Goal: Transaction & Acquisition: Purchase product/service

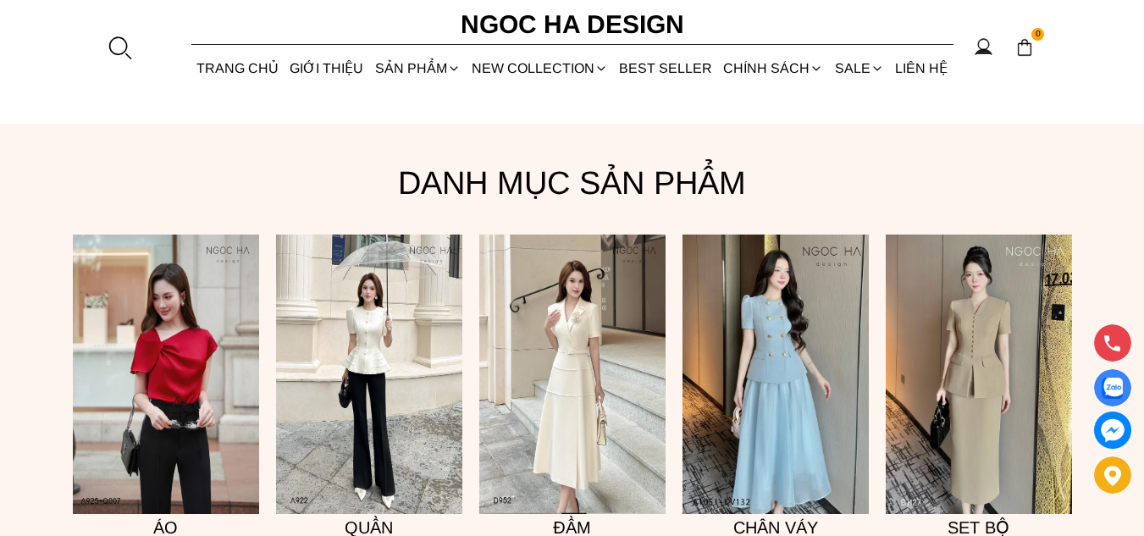
scroll to position [1180, 0]
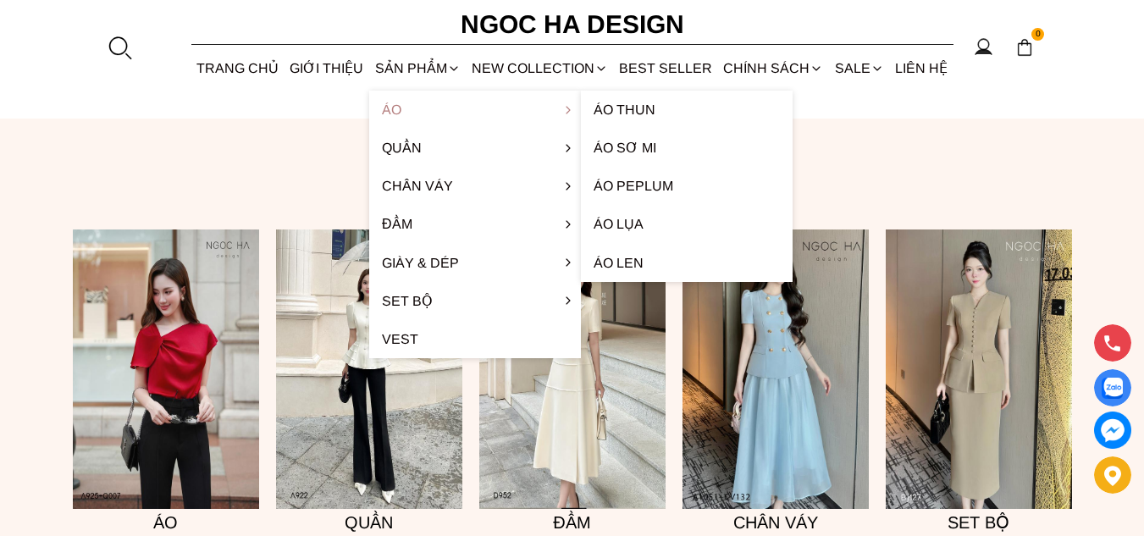
click at [396, 112] on link "Áo" at bounding box center [475, 110] width 212 height 38
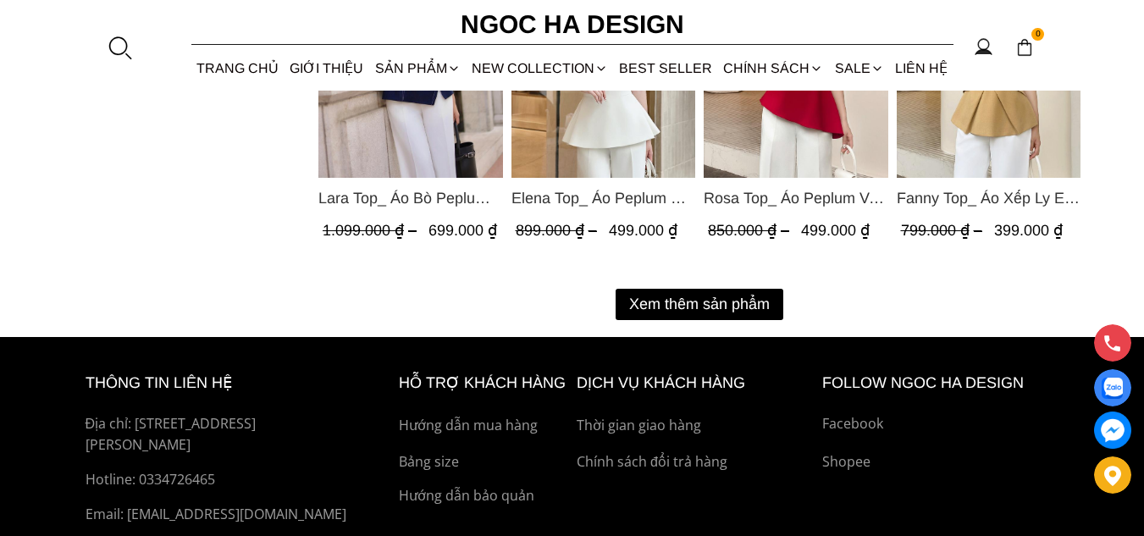
scroll to position [2372, 0]
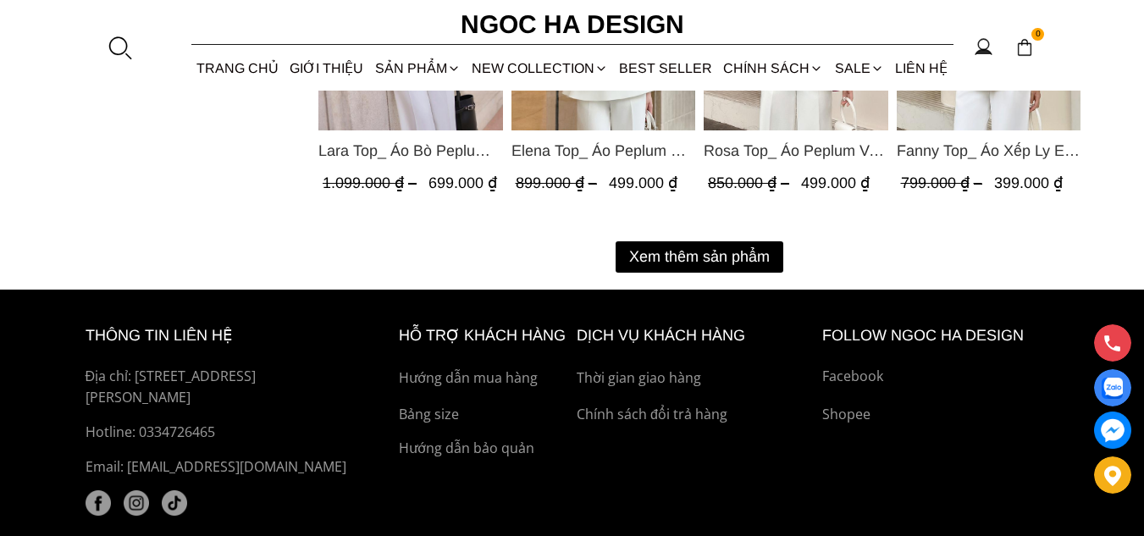
click at [717, 261] on button "Xem thêm sản phẩm" at bounding box center [700, 256] width 168 height 31
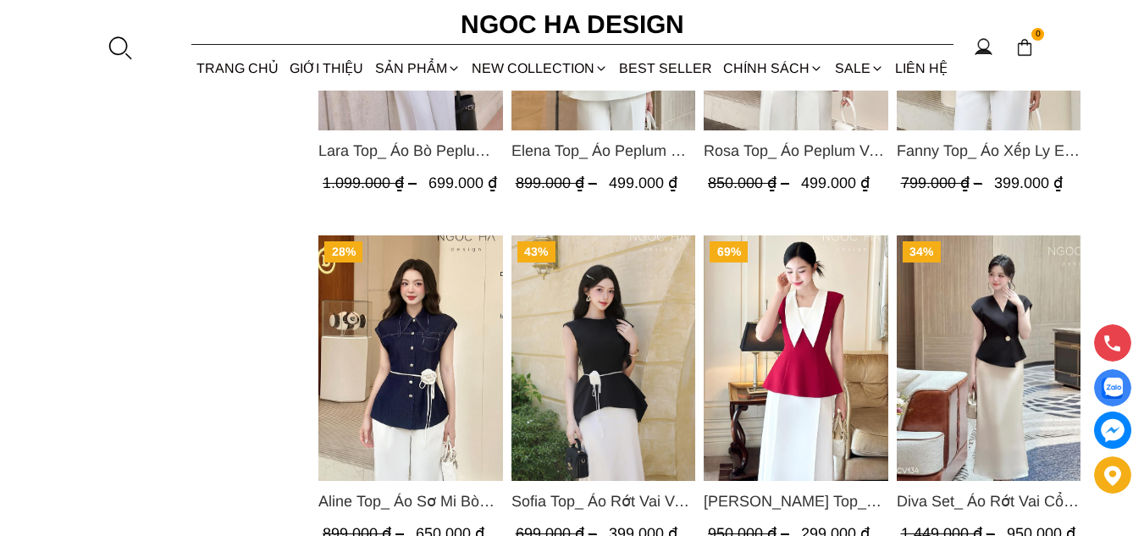
scroll to position [2456, 0]
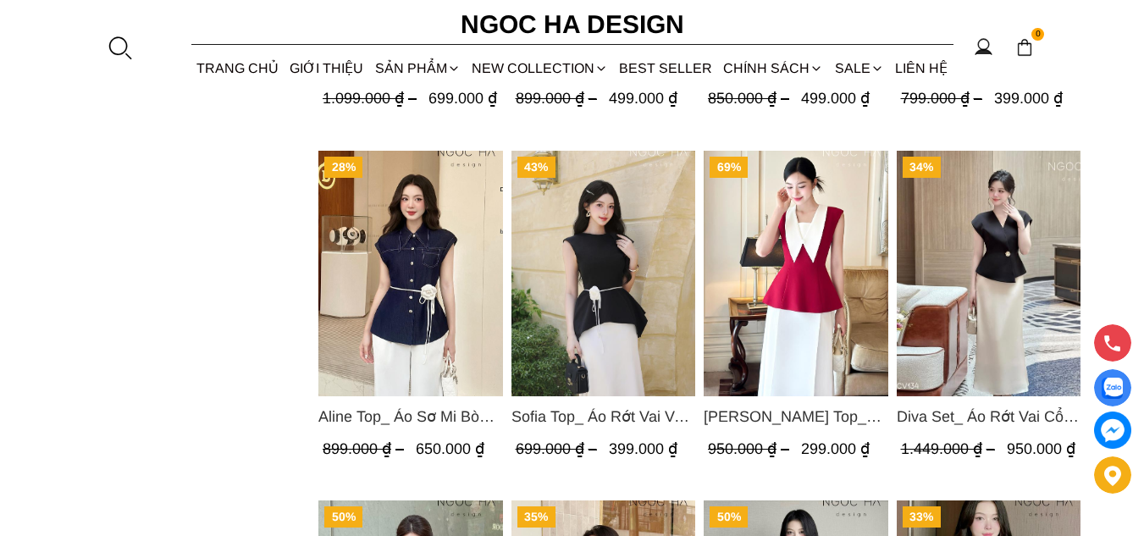
click at [1011, 253] on img "Product image - Diva Set_ Áo Rớt Vai Cổ V, Chân Váy Lụa Đuôi Cá A1078+CV134" at bounding box center [988, 274] width 185 height 246
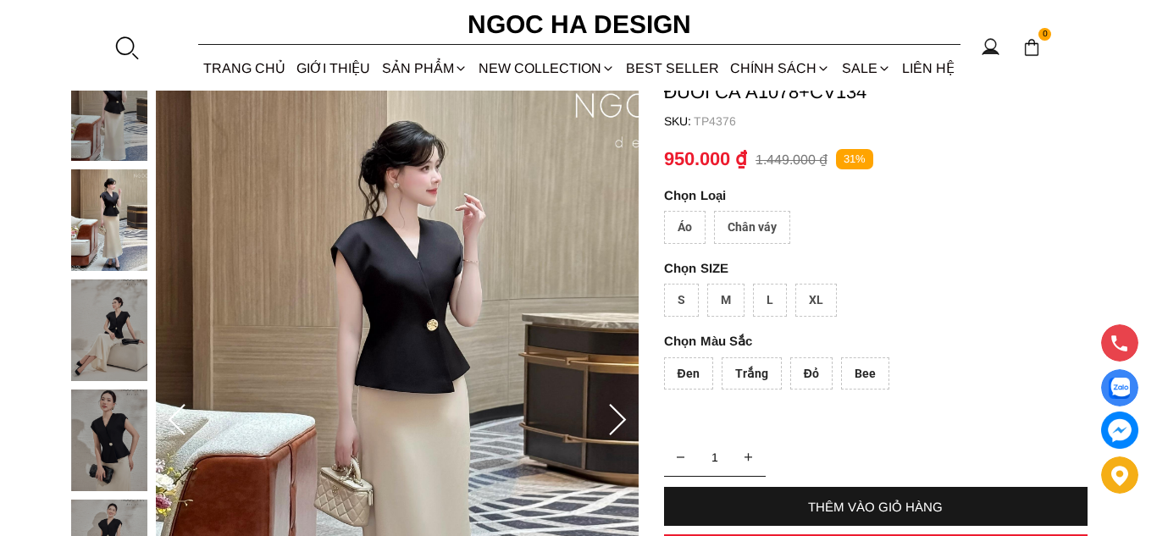
scroll to position [169, 0]
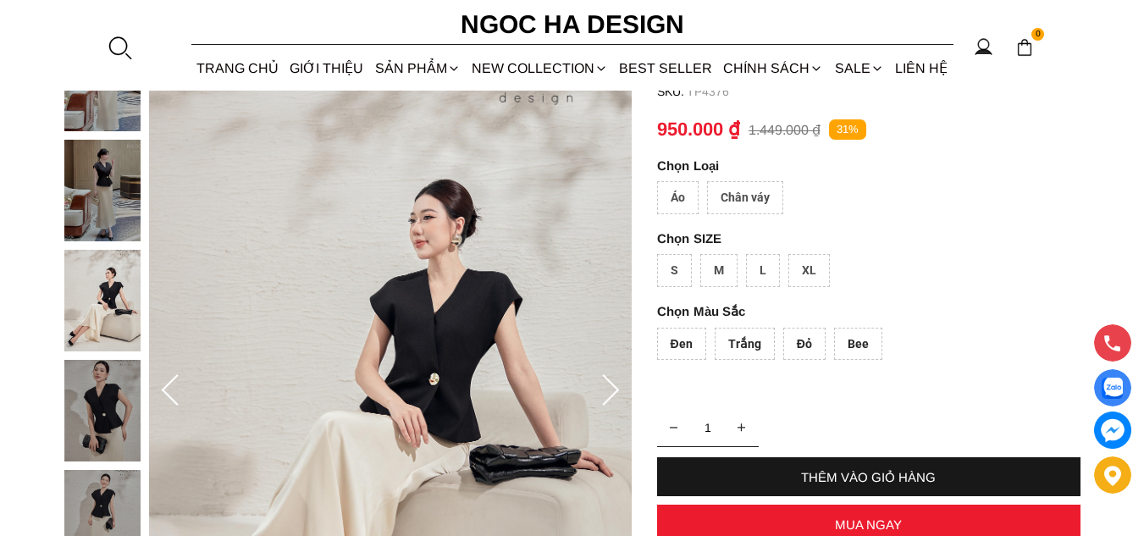
click at [688, 194] on div "Áo" at bounding box center [678, 197] width 42 height 33
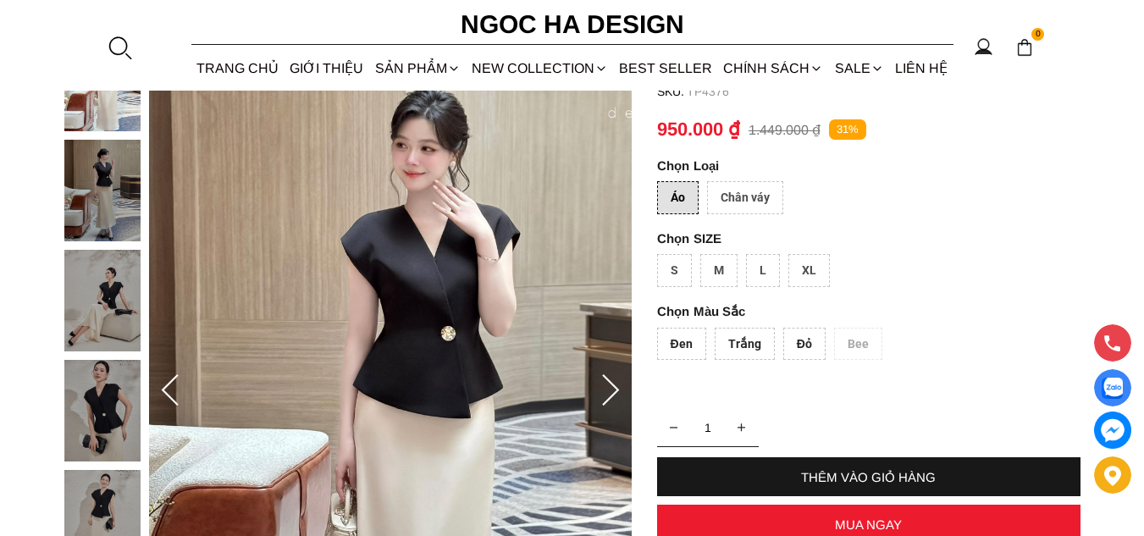
click at [814, 274] on div "XL" at bounding box center [810, 270] width 42 height 33
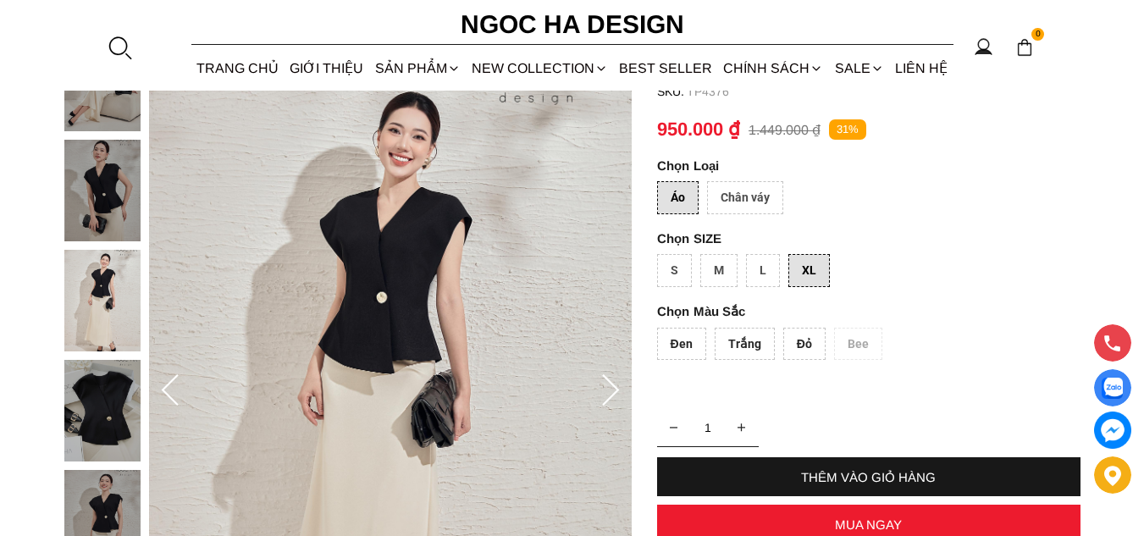
click at [867, 472] on div "THÊM VÀO GIỎ HÀNG" at bounding box center [869, 477] width 424 height 14
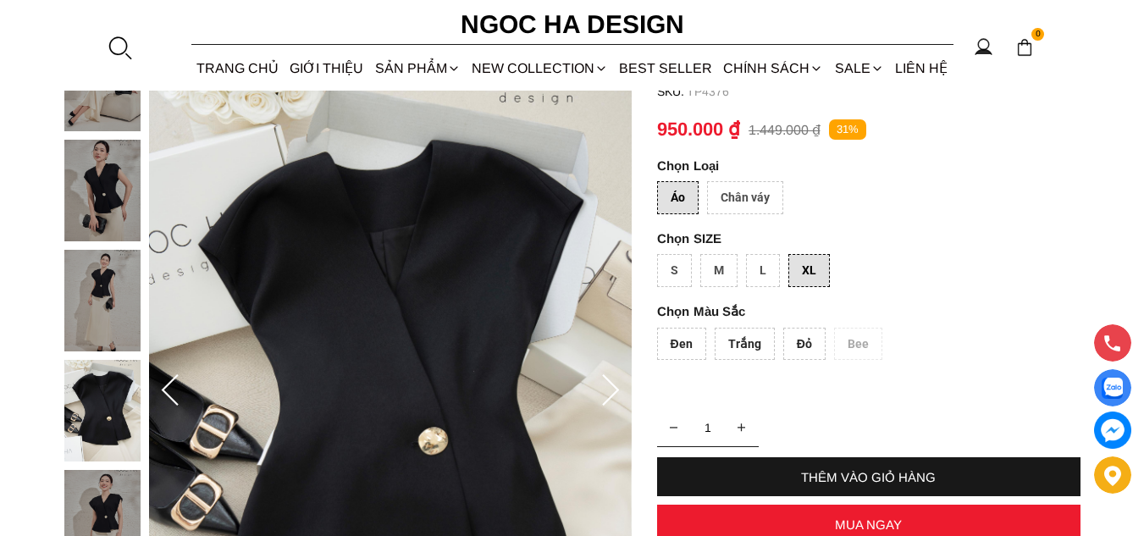
click at [682, 346] on div "Đen" at bounding box center [681, 344] width 49 height 33
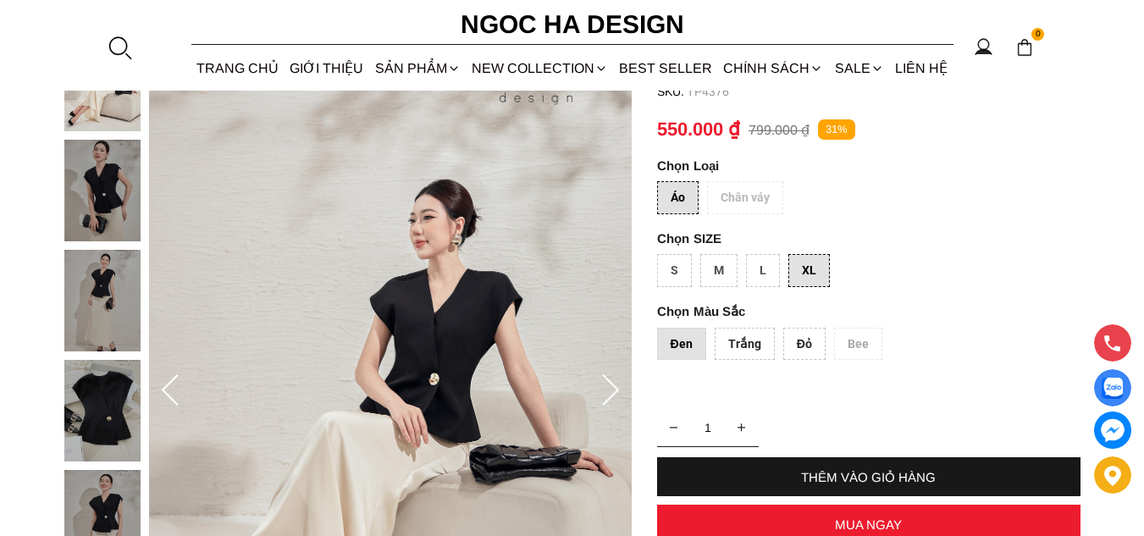
click at [896, 478] on div "THÊM VÀO GIỎ HÀNG" at bounding box center [869, 477] width 424 height 14
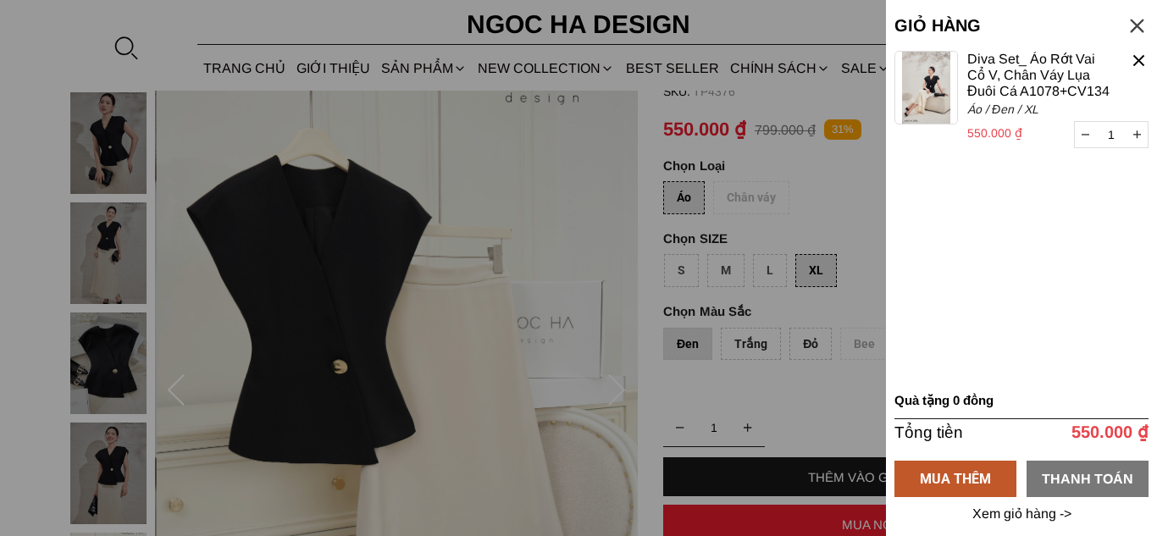
click at [1084, 479] on div "THANH TOÁN" at bounding box center [1088, 478] width 122 height 21
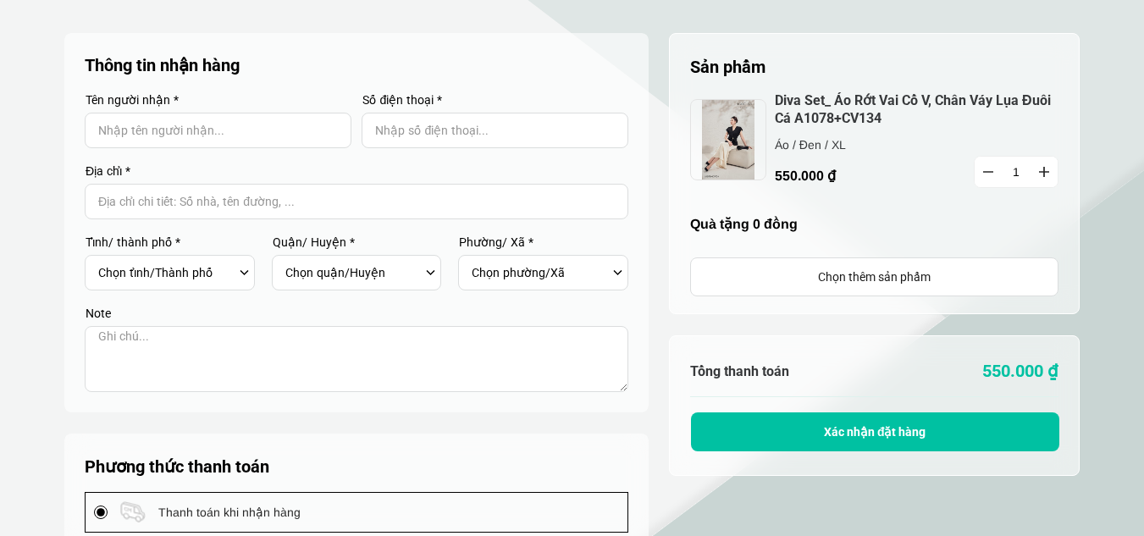
click at [182, 130] on input "Input Nhập tên người nhận..." at bounding box center [218, 131] width 267 height 36
type input "Lan Nguyễn Thị"
type input "0941381567"
select select "501"
click at [287, 201] on input "Input address with auto completion" at bounding box center [357, 202] width 544 height 36
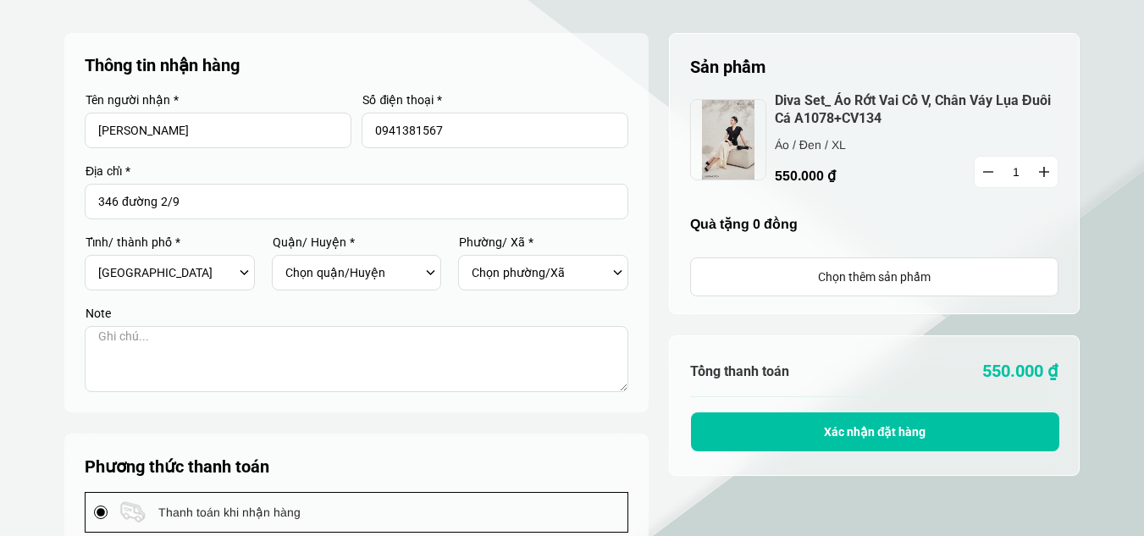
type input "346 đường 2/9"
click at [420, 276] on select "Chọn quận/Huyện Huyện Hòa Vang Huyện Hoàng Sa Quận Cẩm Lệ Quận Hải Châu Quận Li…" at bounding box center [353, 272] width 136 height 29
select select "50101"
click at [285, 258] on select "Chọn quận/Huyện Huyện Hòa Vang Huyện Hoàng Sa Quận Cẩm Lệ Quận Hải Châu Quận Li…" at bounding box center [353, 272] width 136 height 29
click at [622, 274] on div "Chọn phường/Xã Phường Bình Hiên Phường Bình Thuận Phường Hải Châu 2 Phường Hải …" at bounding box center [548, 272] width 153 height 29
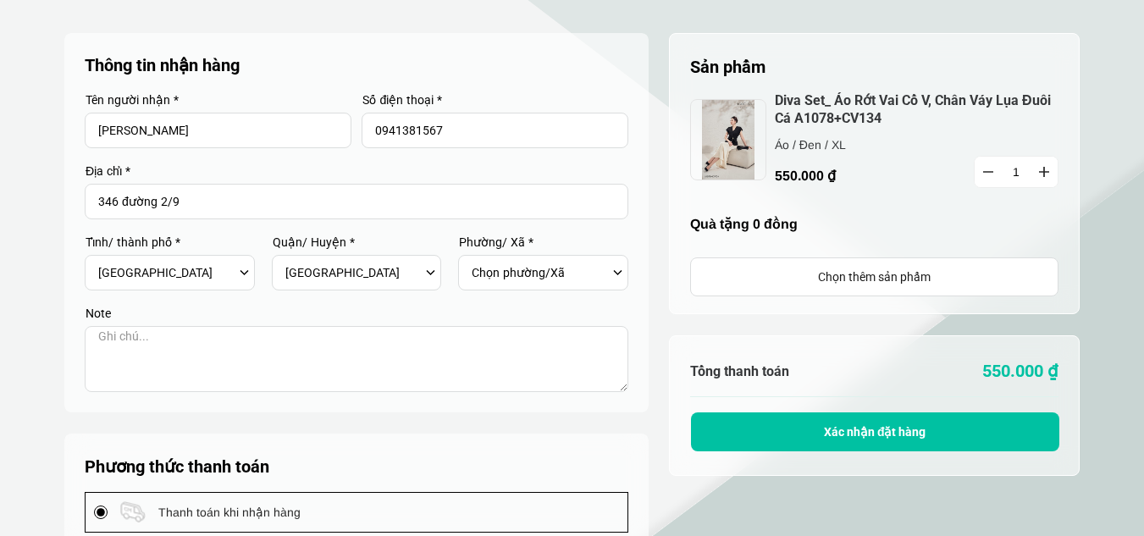
click at [616, 271] on div "Chọn phường/Xã Phường Bình Hiên Phường Bình Thuận Phường Hải Châu 2 Phường Hải …" at bounding box center [548, 272] width 153 height 29
click at [616, 270] on div "Chọn phường/Xã Phường Bình Hiên Phường Bình Thuận Phường Hải Châu 2 Phường Hải …" at bounding box center [548, 272] width 153 height 29
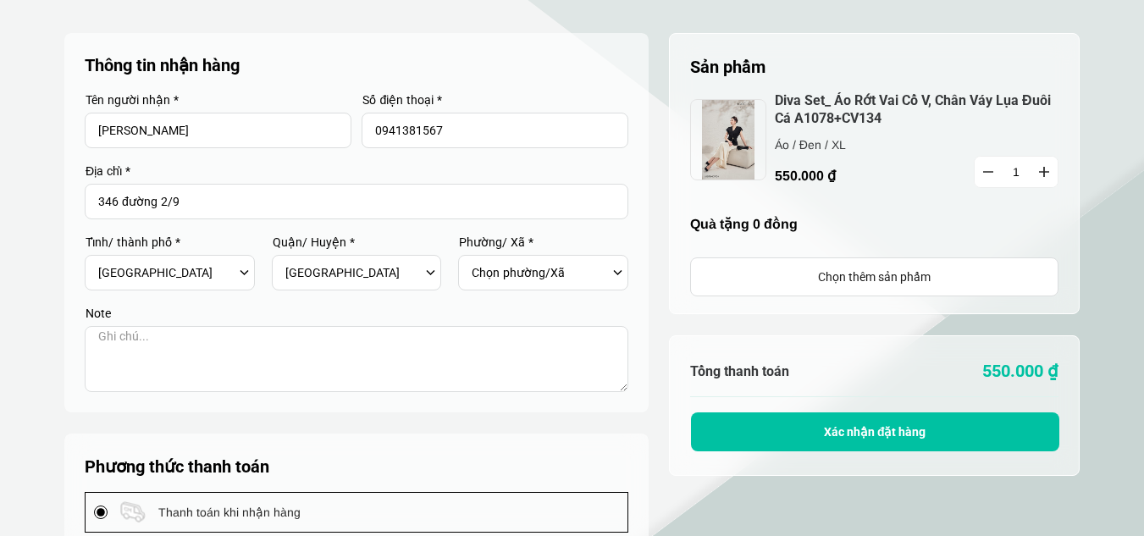
click at [616, 277] on div "Chọn phường/Xã Phường Bình Hiên Phường Bình Thuận Phường Hải Châu 2 Phường Hải …" at bounding box center [548, 272] width 153 height 29
click at [239, 274] on div "Chọn tỉnh/Thành phố Hà Nội Hồ Chí Minh An Giang Bà Rịa-Vũng Tàu Bạc Liêu Bắc Gi…" at bounding box center [174, 272] width 153 height 29
click at [418, 310] on label "Note" at bounding box center [357, 313] width 544 height 12
click at [619, 269] on div "Chọn phường/Xã Phường Bình Hiên Phường Bình Thuận Phường Hải Châu 2 Phường Hải …" at bounding box center [548, 272] width 153 height 29
click at [231, 205] on input "346 đường 2/9" at bounding box center [357, 202] width 544 height 36
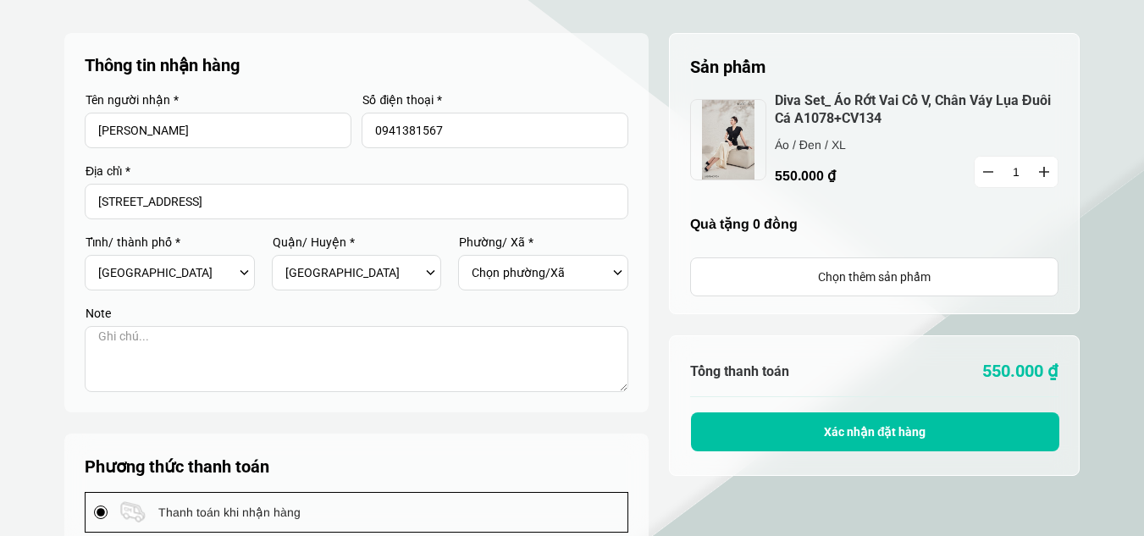
type input "346 đường 2/9 phường Hòa Cường Đà Nẵng"
click at [838, 434] on span "Xác nhận đặt hàng" at bounding box center [875, 432] width 102 height 14
click at [614, 272] on div "Chọn phường/Xã Phường Bình Hiên Phường Bình Thuận Phường Hải Châu 2 Phường Hải …" at bounding box center [548, 272] width 153 height 29
click at [614, 271] on div "Chọn phường/Xã Phường Bình Hiên Phường Bình Thuận Phường Hải Châu 2 Phường Hải …" at bounding box center [548, 272] width 153 height 29
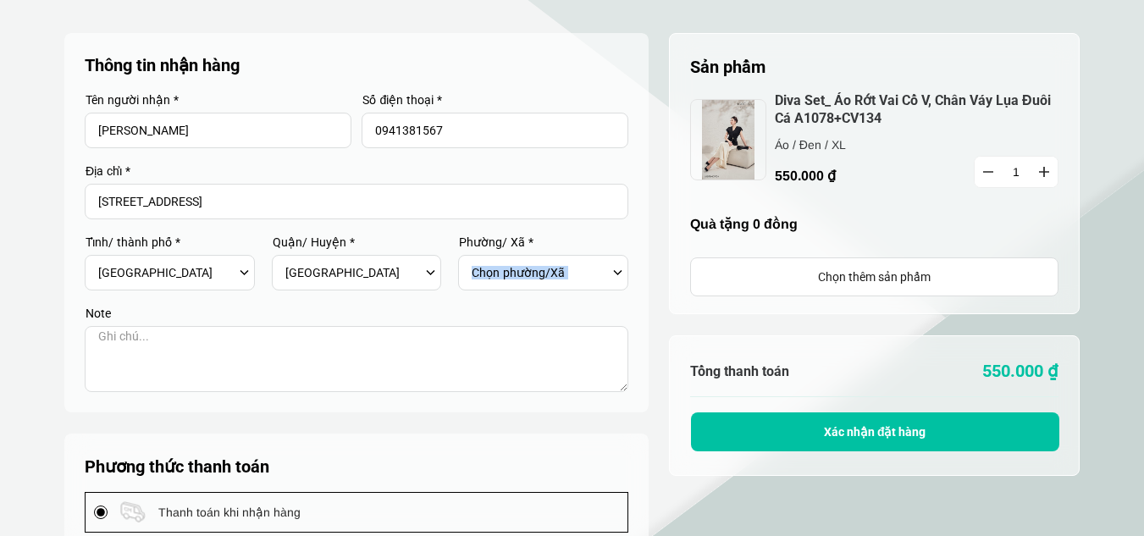
click at [614, 273] on div "Chọn phường/Xã Phường Bình Hiên Phường Bình Thuận Phường Hải Châu 2 Phường Hải …" at bounding box center [548, 272] width 153 height 29
click at [595, 280] on select "Chọn phường/Xã Phường Bình Hiên Phường Bình Thuận Phường Hải Châu 2 Phường Hải …" at bounding box center [540, 272] width 136 height 29
select select "5010121"
click at [472, 258] on select "Chọn phường/Xã Phường Bình Hiên Phường Bình Thuận Phường Hải Châu 2 Phường Hải …" at bounding box center [540, 272] width 136 height 29
click at [845, 427] on span "Xác nhận đặt hàng" at bounding box center [875, 432] width 102 height 14
